Goal: Information Seeking & Learning: Learn about a topic

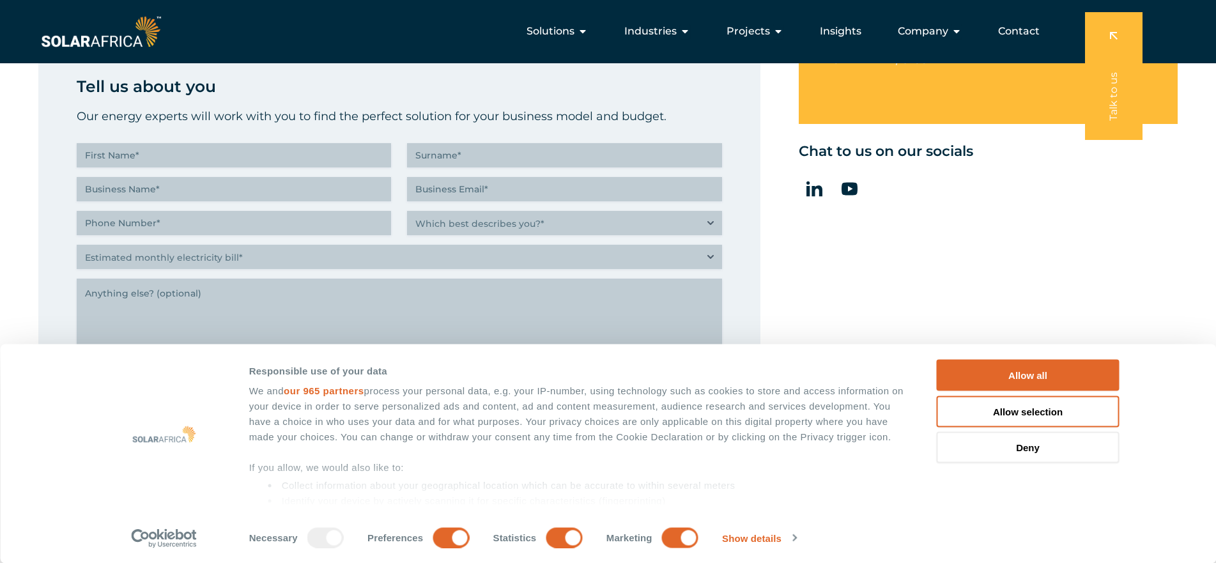
scroll to position [192, 0]
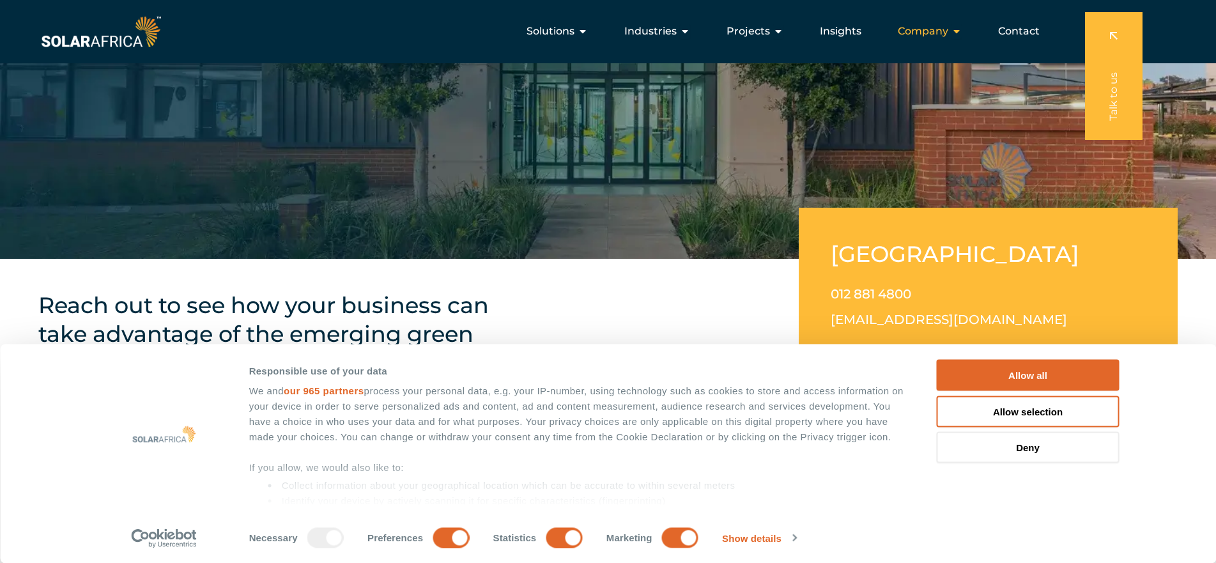
click at [960, 30] on icon "Menu" at bounding box center [956, 31] width 10 height 10
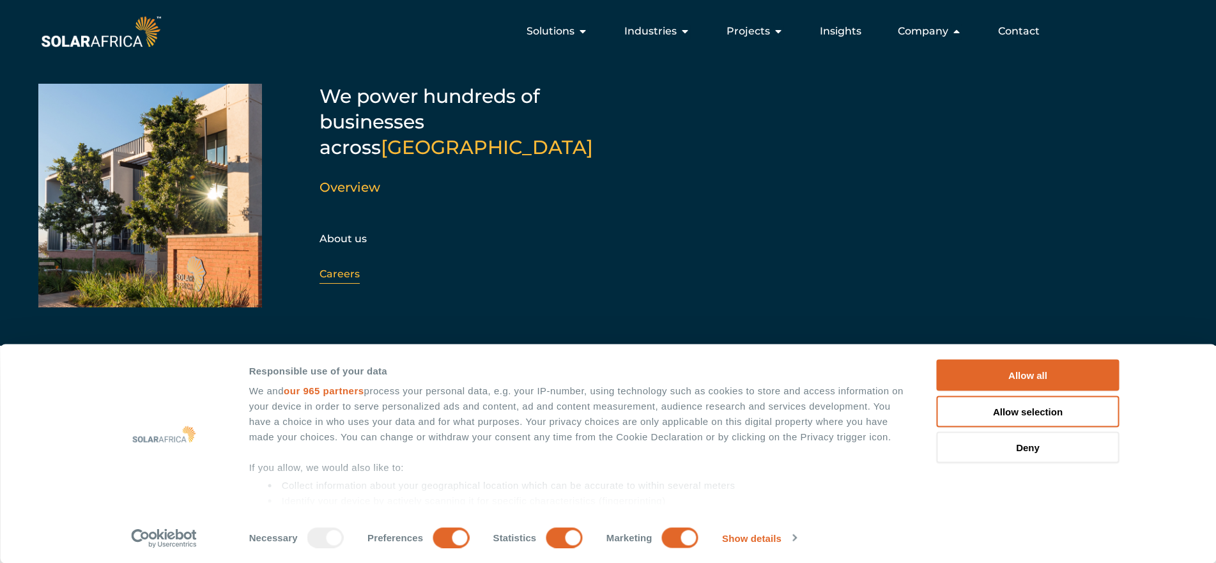
click at [345, 268] on link "Careers" at bounding box center [339, 274] width 40 height 12
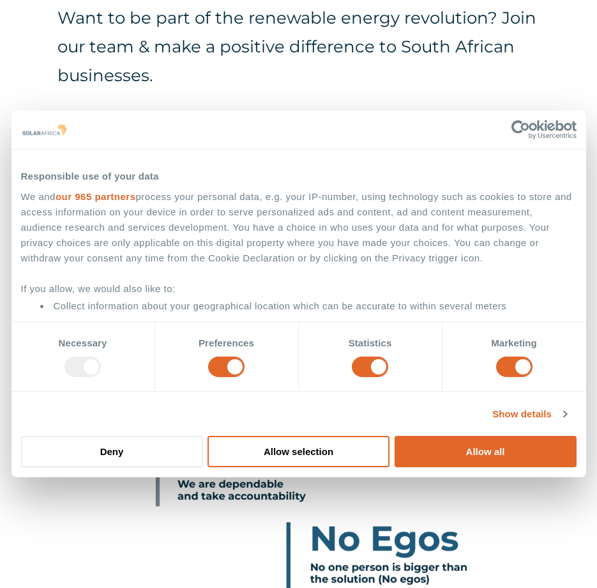
scroll to position [121, 0]
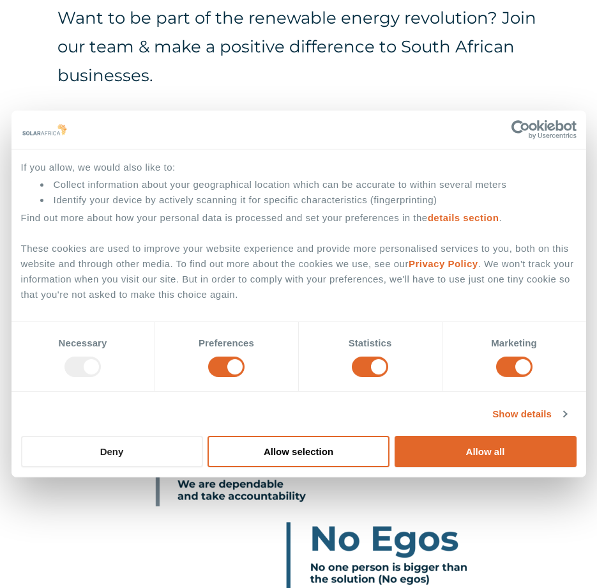
click at [124, 457] on button "Deny" at bounding box center [112, 451] width 182 height 31
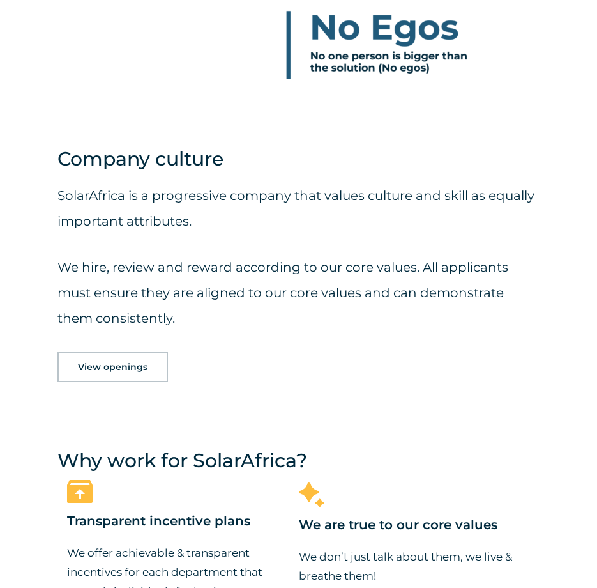
scroll to position [1214, 0]
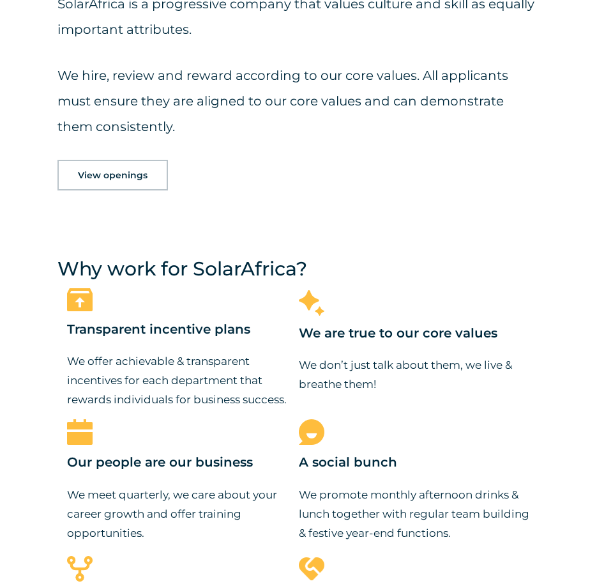
click at [82, 177] on span "View openings" at bounding box center [113, 175] width 70 height 9
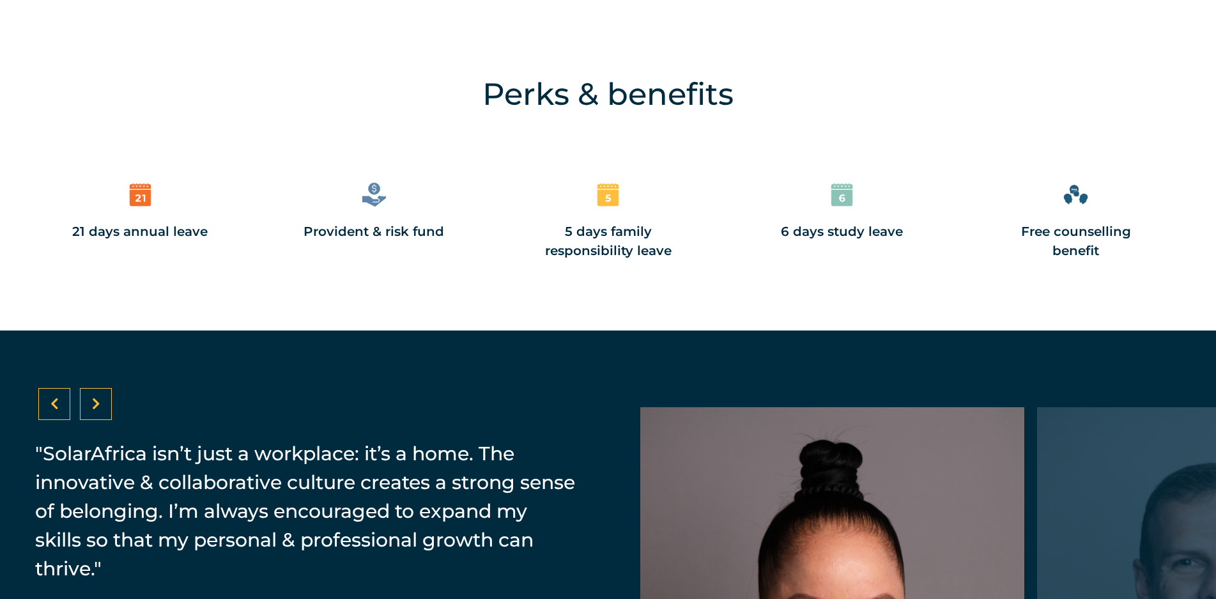
scroll to position [1835, 0]
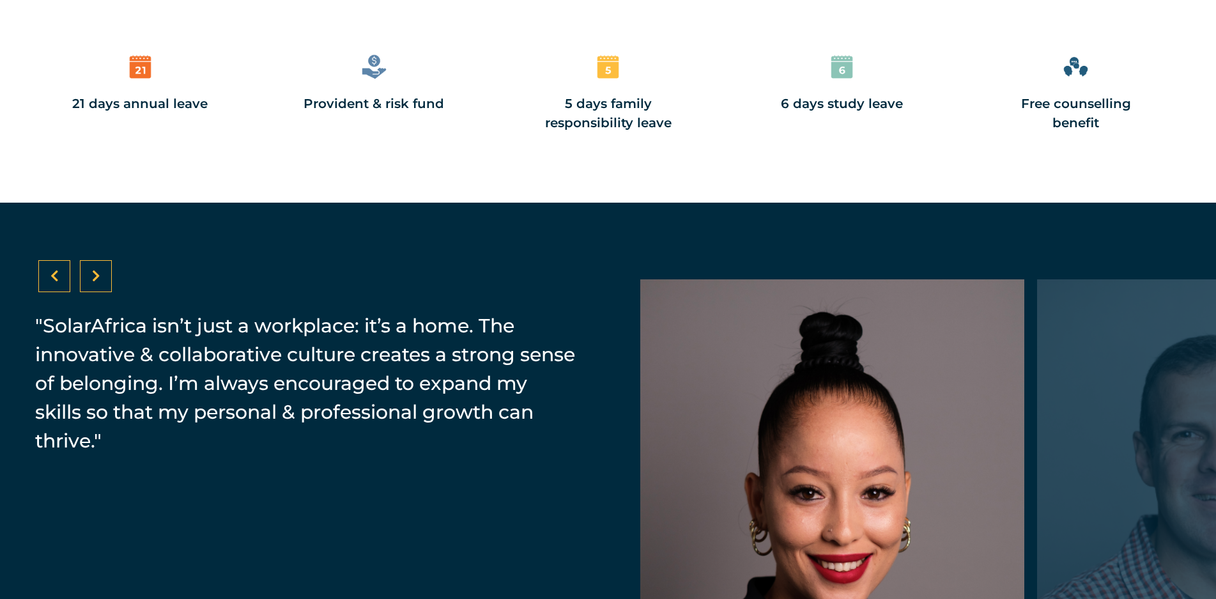
click at [97, 293] on div "“Our people-first culture fosters transparency, collaboration, & support, drivi…" at bounding box center [288, 461] width 576 height 402
click at [89, 275] on div at bounding box center [96, 276] width 32 height 32
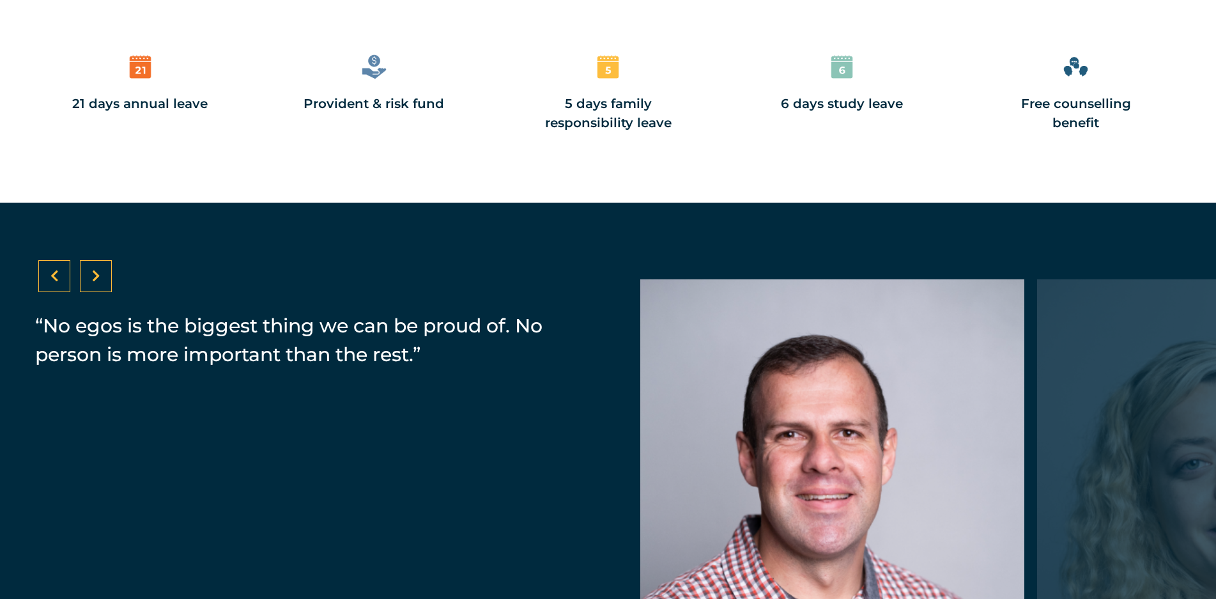
click at [89, 275] on div at bounding box center [96, 276] width 32 height 32
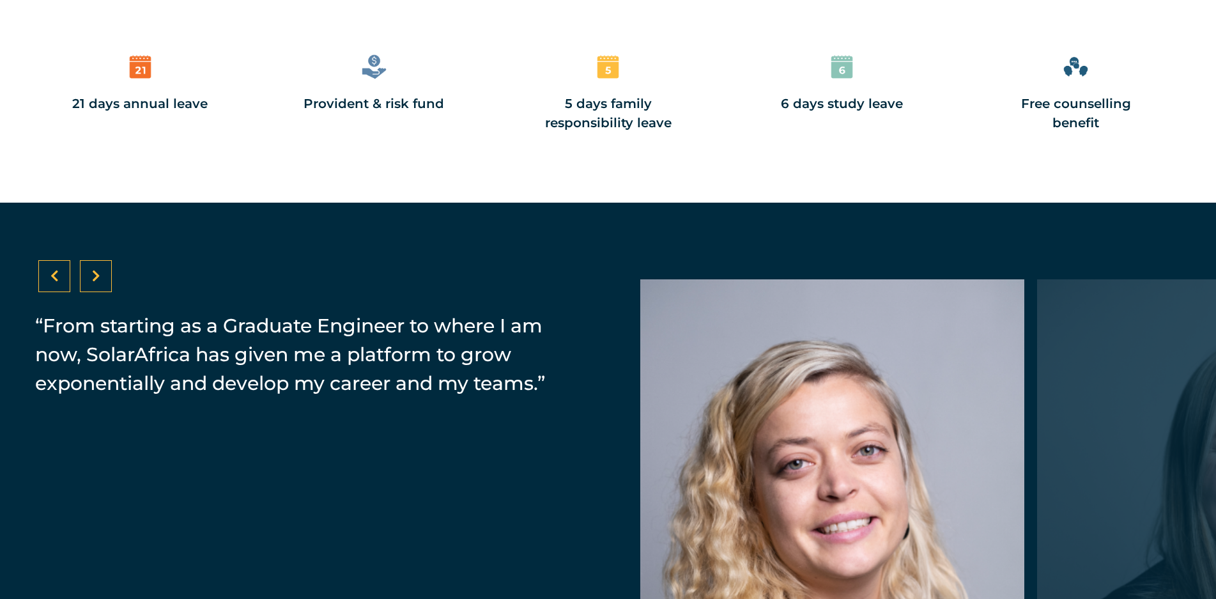
click at [89, 275] on div at bounding box center [96, 276] width 32 height 32
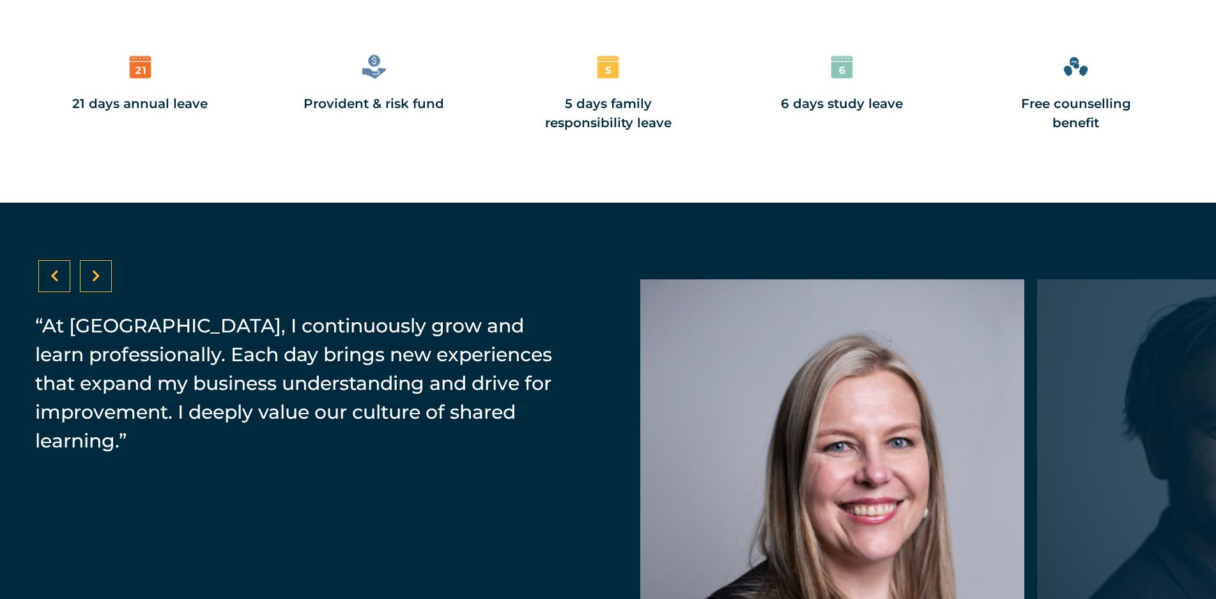
click at [102, 279] on div at bounding box center [96, 276] width 32 height 32
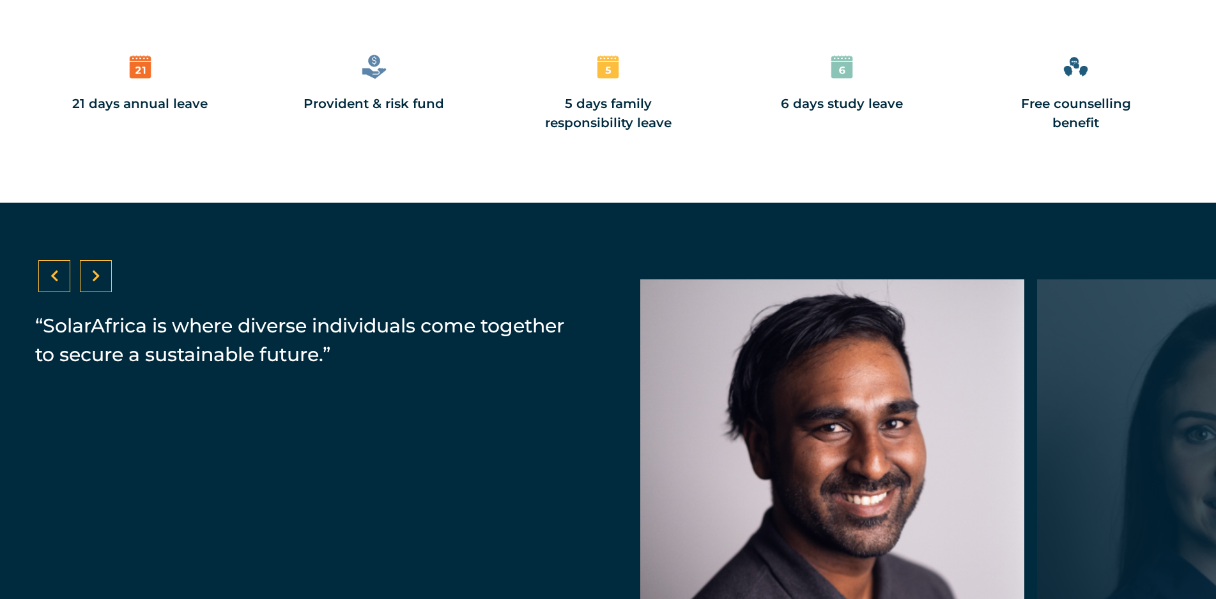
click at [102, 279] on div at bounding box center [96, 276] width 32 height 32
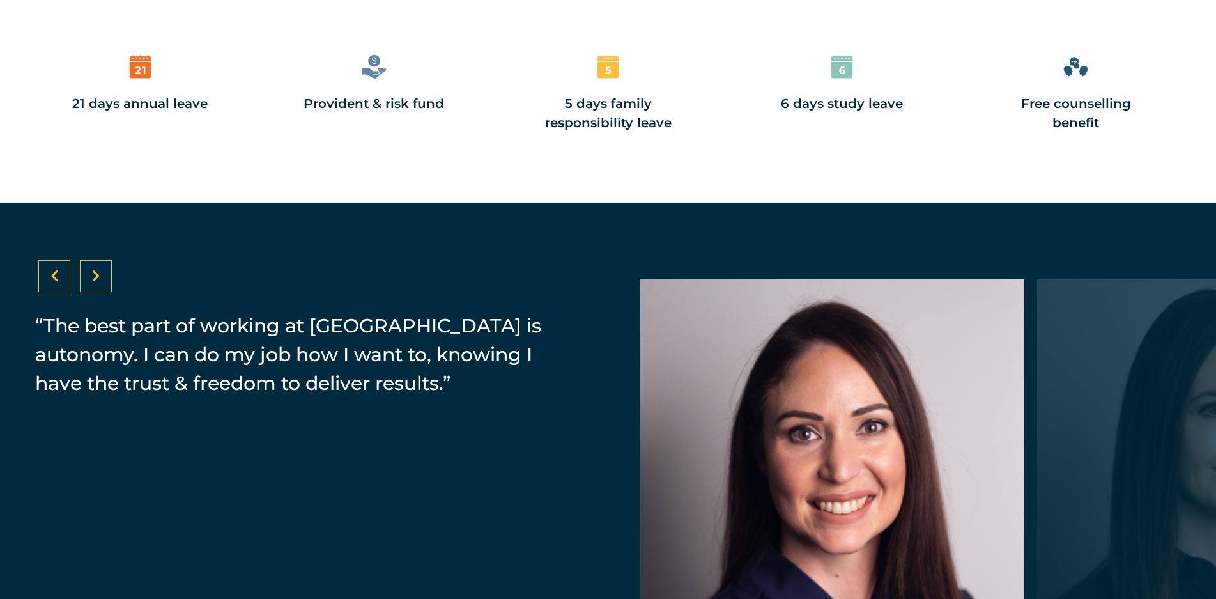
click at [102, 279] on div at bounding box center [96, 276] width 32 height 32
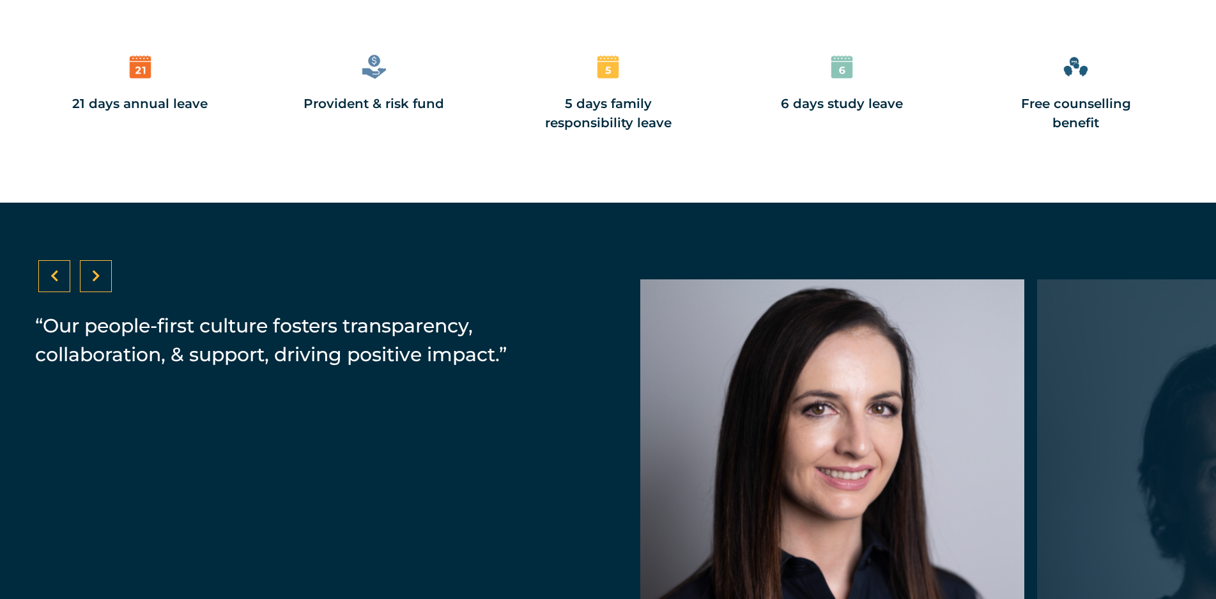
click at [102, 279] on div at bounding box center [96, 276] width 32 height 32
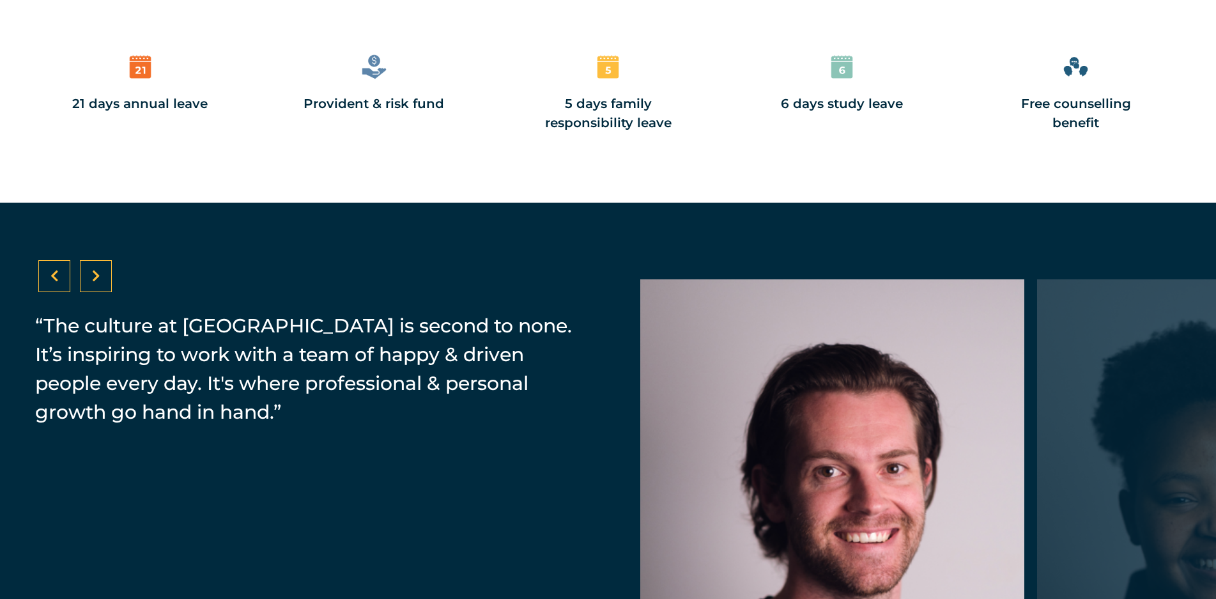
click at [102, 279] on div at bounding box center [96, 276] width 32 height 32
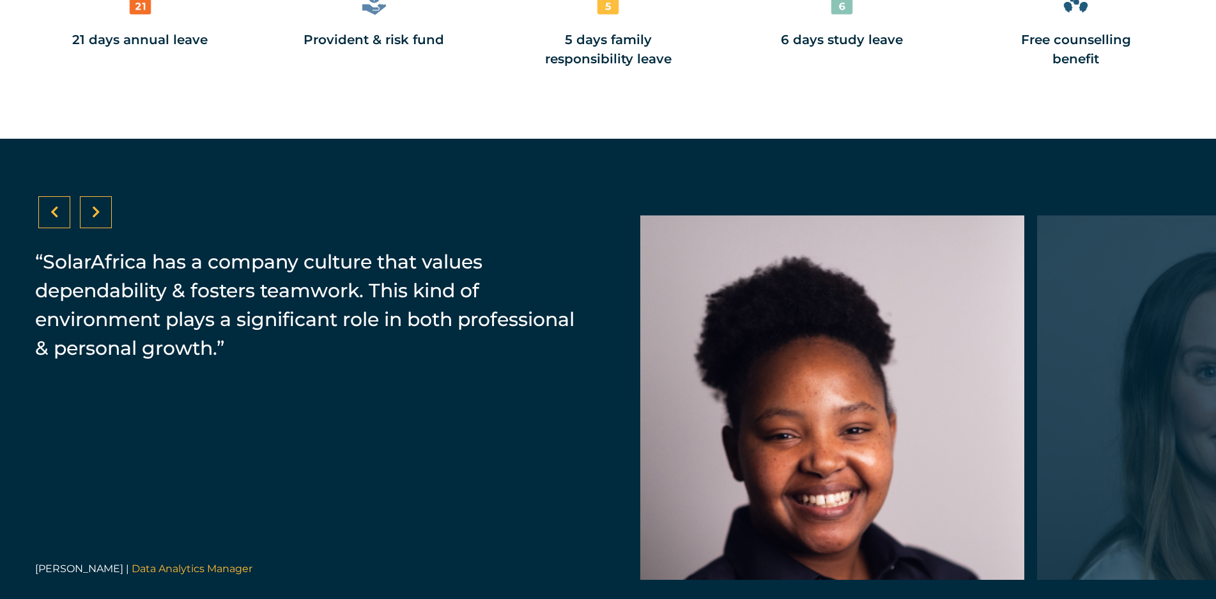
scroll to position [1963, 0]
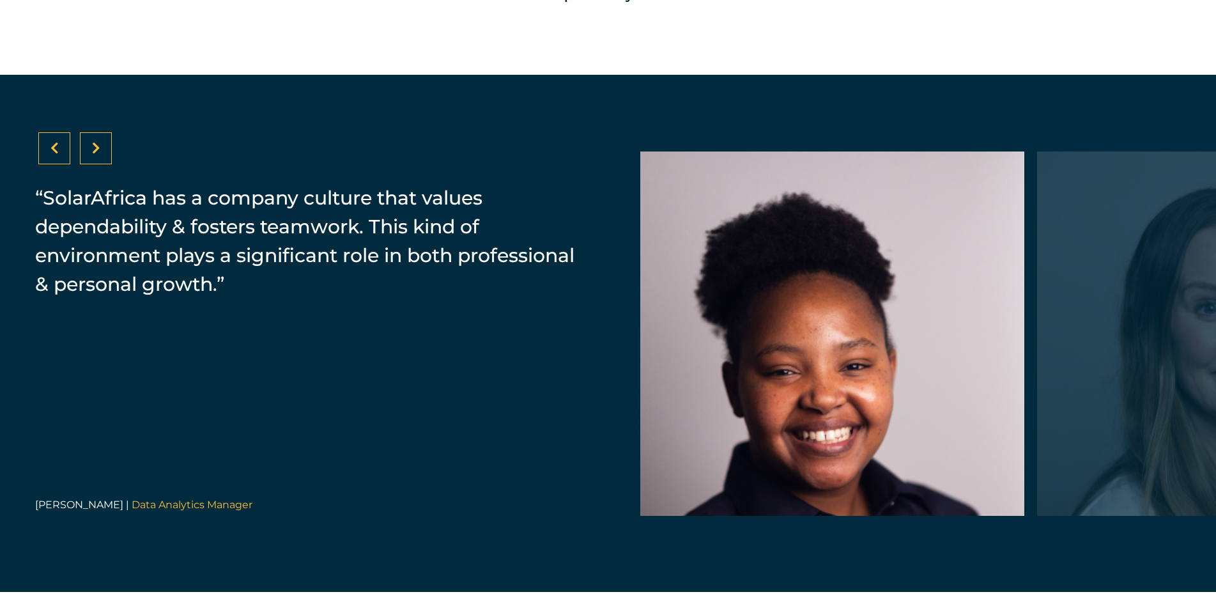
click at [81, 153] on div at bounding box center [96, 148] width 32 height 32
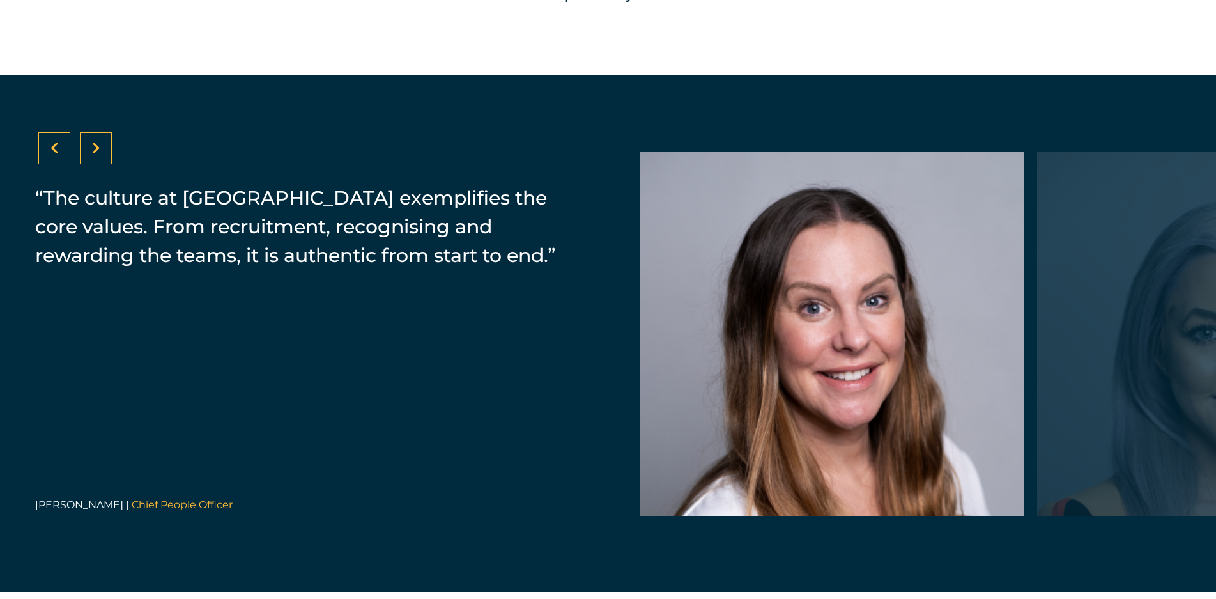
click at [86, 150] on div at bounding box center [96, 148] width 32 height 32
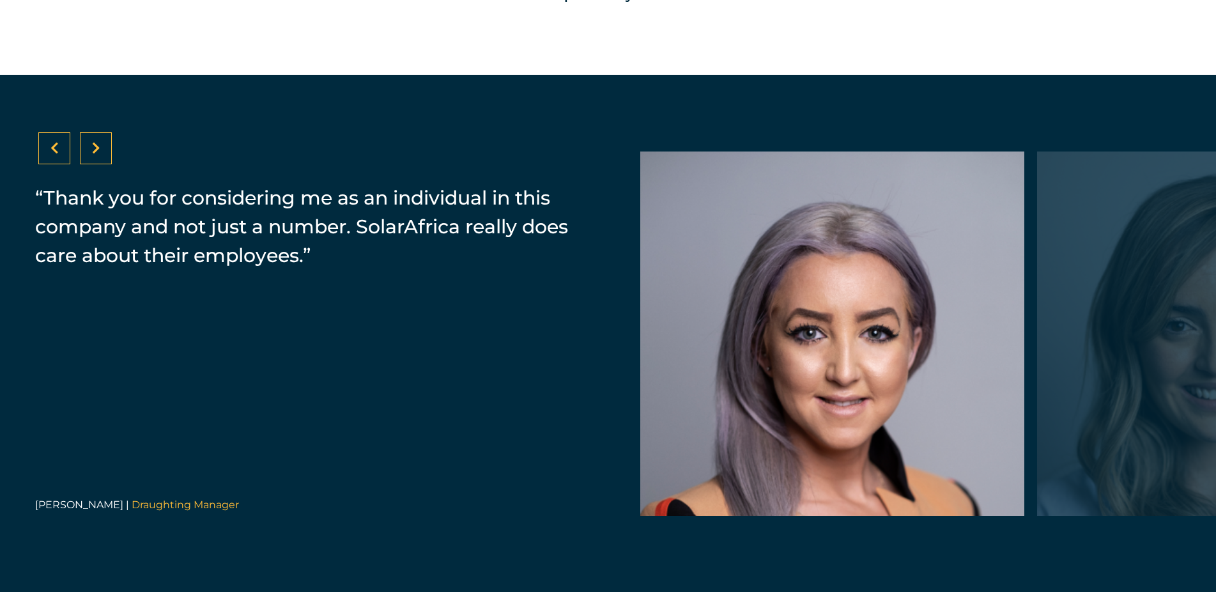
click at [86, 150] on div at bounding box center [96, 148] width 32 height 32
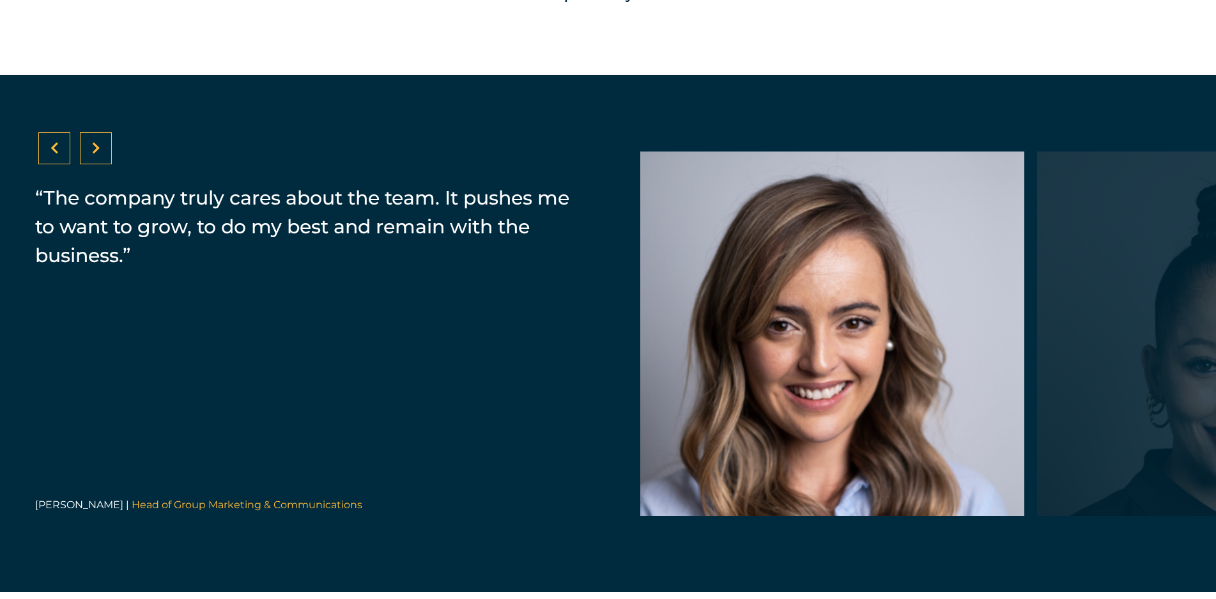
click at [58, 145] on icon at bounding box center [54, 148] width 8 height 13
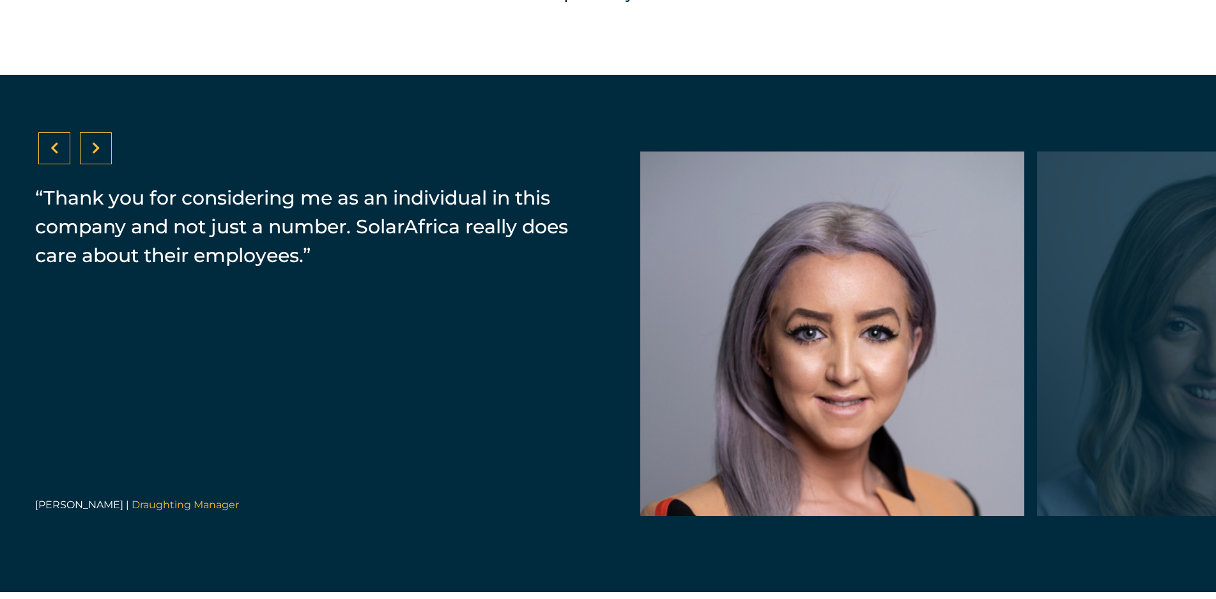
click at [102, 150] on div at bounding box center [96, 148] width 32 height 32
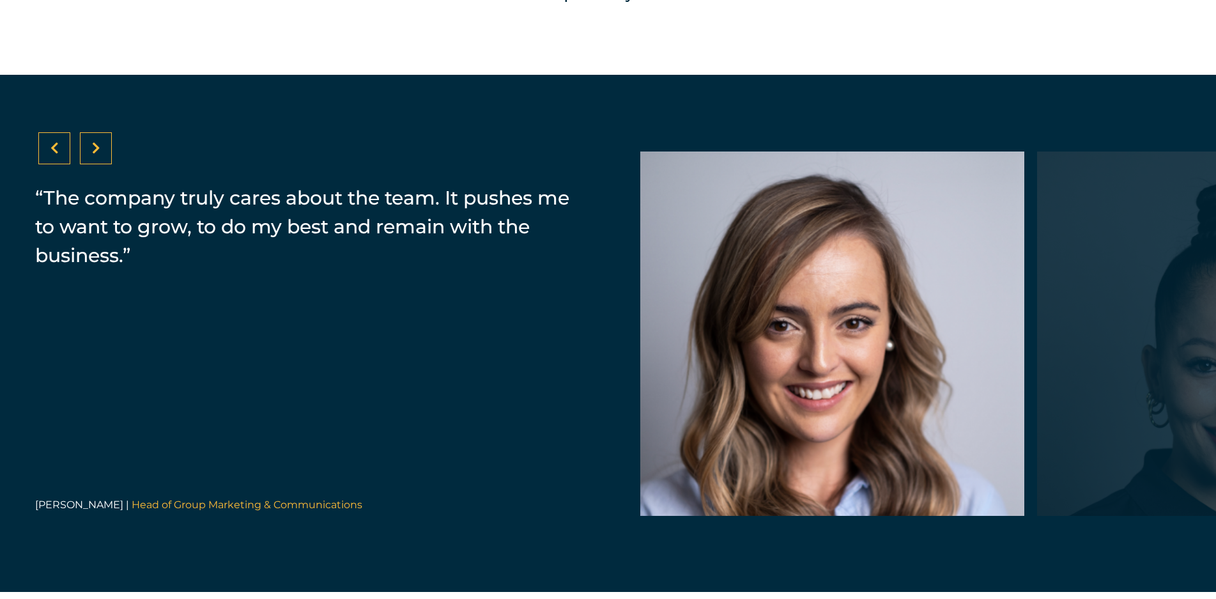
click at [101, 149] on div at bounding box center [96, 148] width 32 height 32
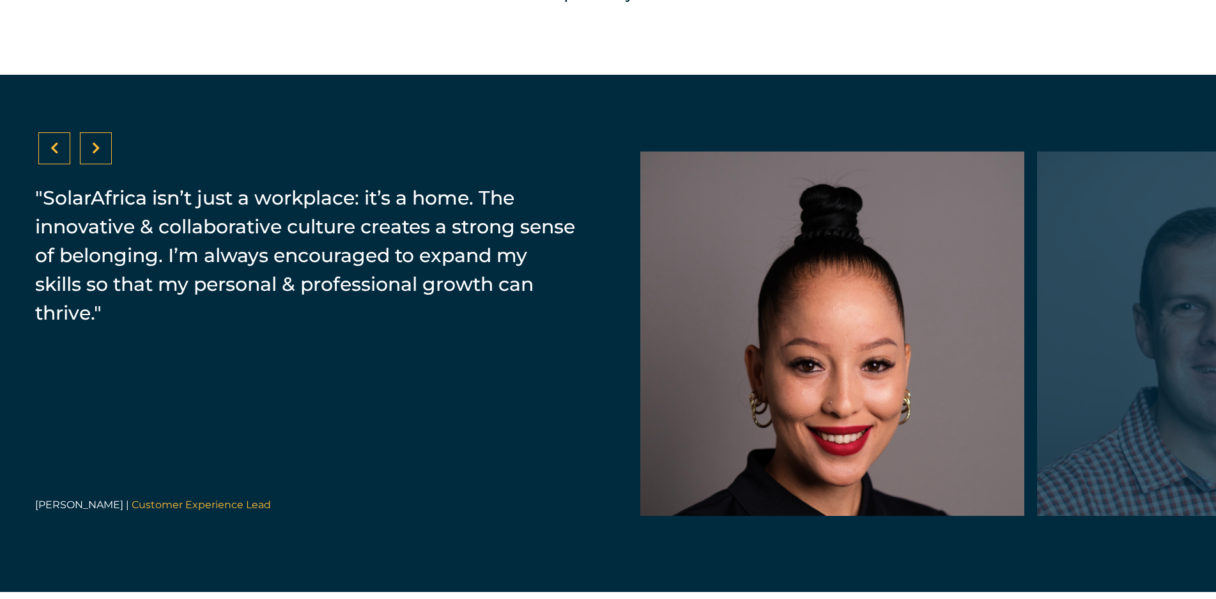
click at [101, 149] on div at bounding box center [96, 148] width 32 height 32
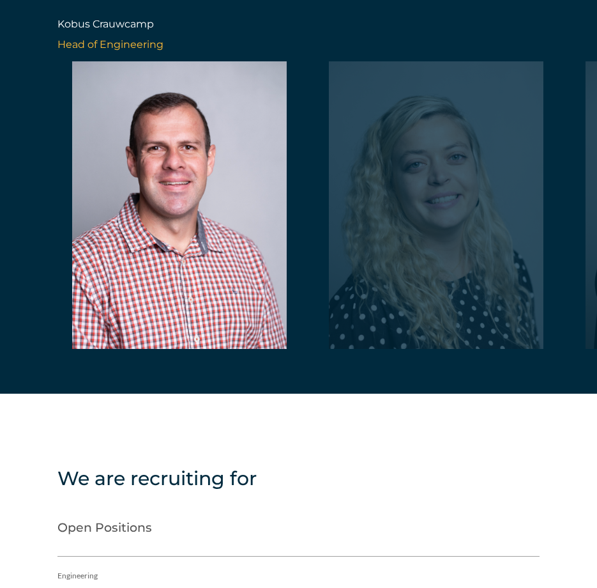
scroll to position [2410, 0]
